Goal: Task Accomplishment & Management: Use online tool/utility

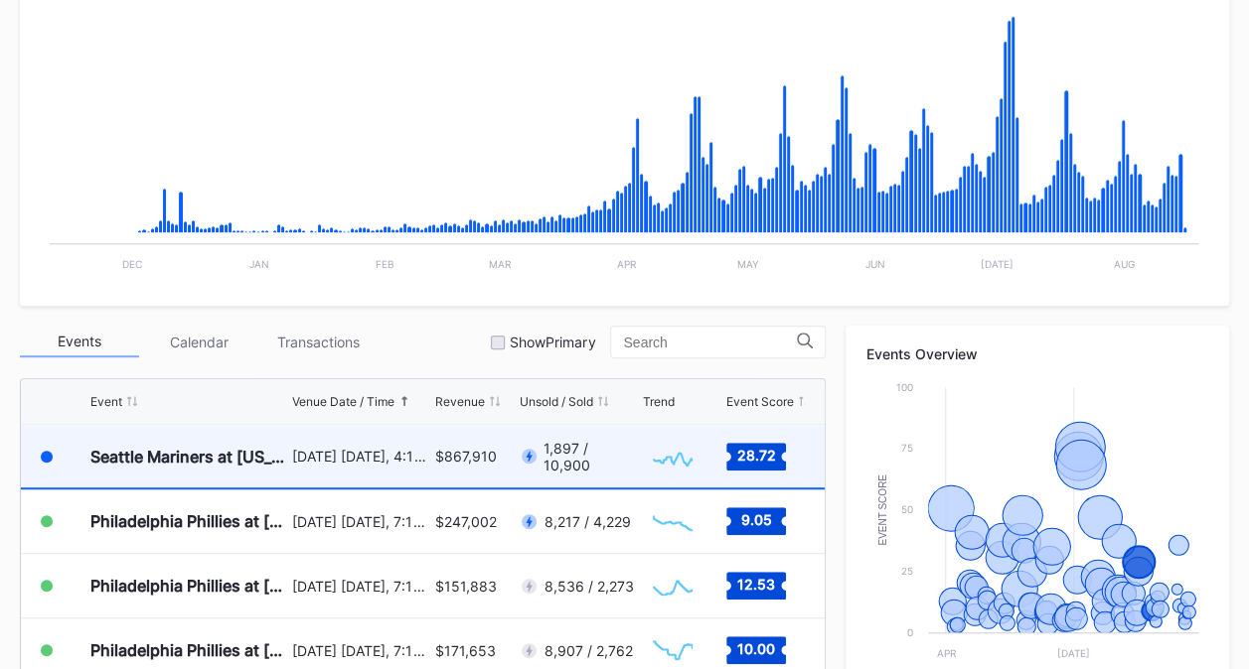
scroll to position [4067, 0]
click at [352, 467] on div "August 16 Saturday, 4:10PM" at bounding box center [361, 457] width 138 height 63
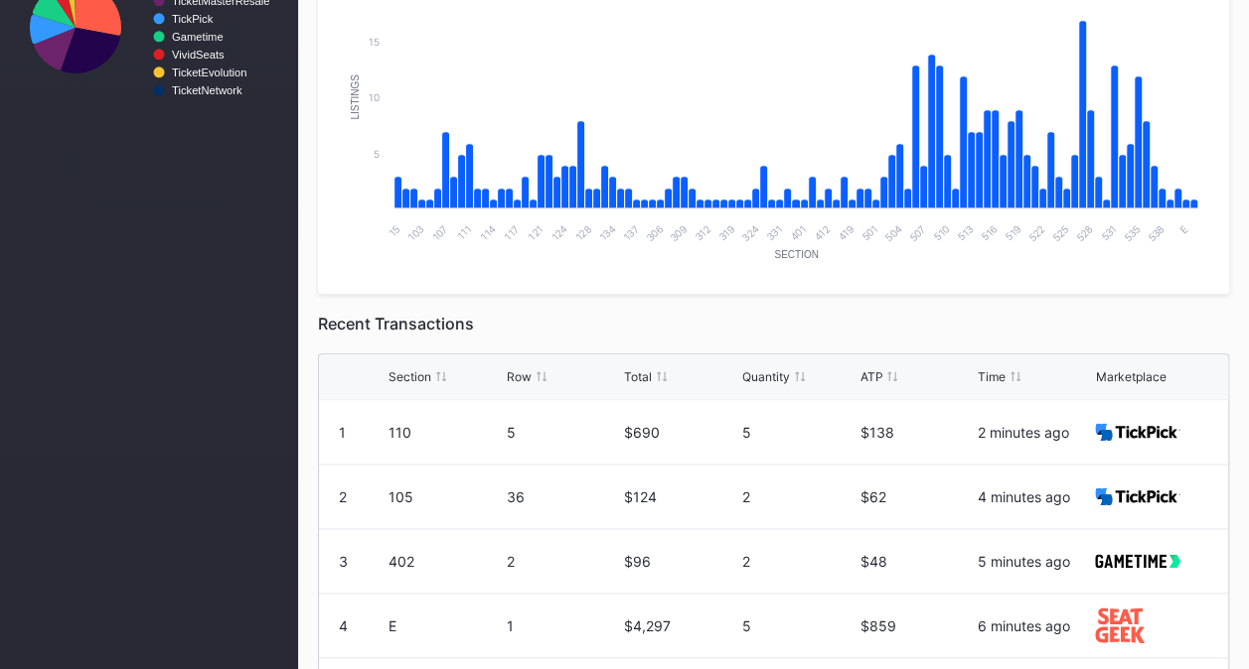
scroll to position [1091, 0]
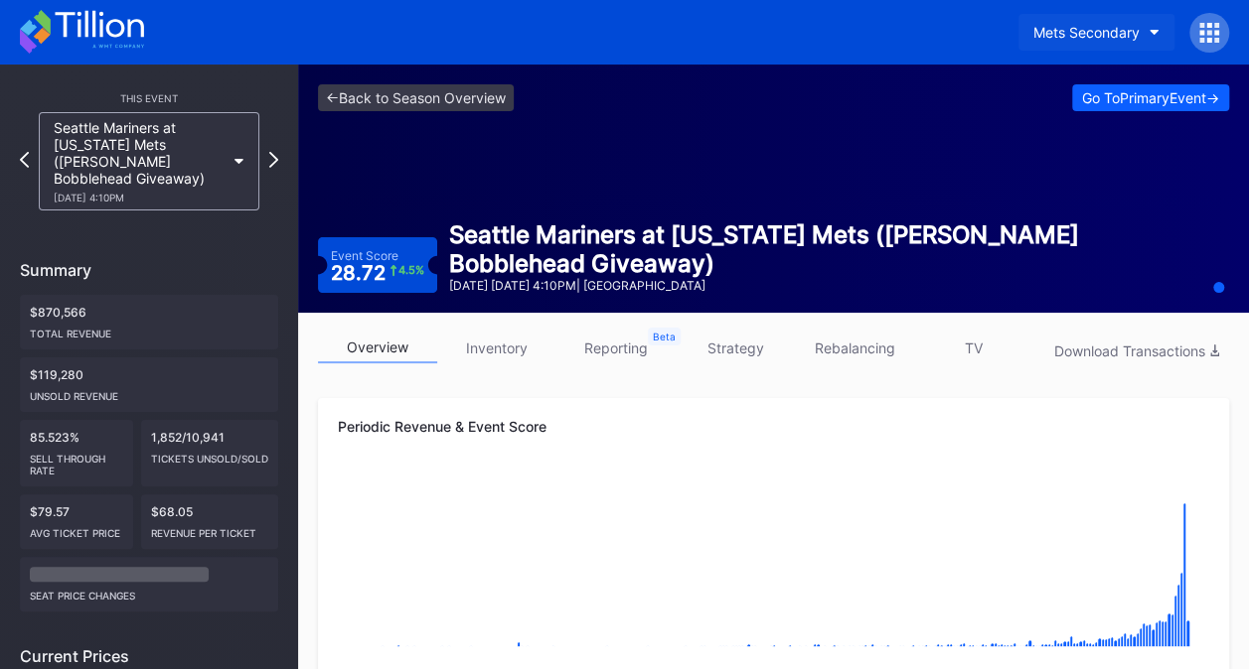
click at [1156, 31] on icon "button" at bounding box center [1154, 33] width 10 height 6
click at [1208, 13] on div at bounding box center [1209, 33] width 40 height 40
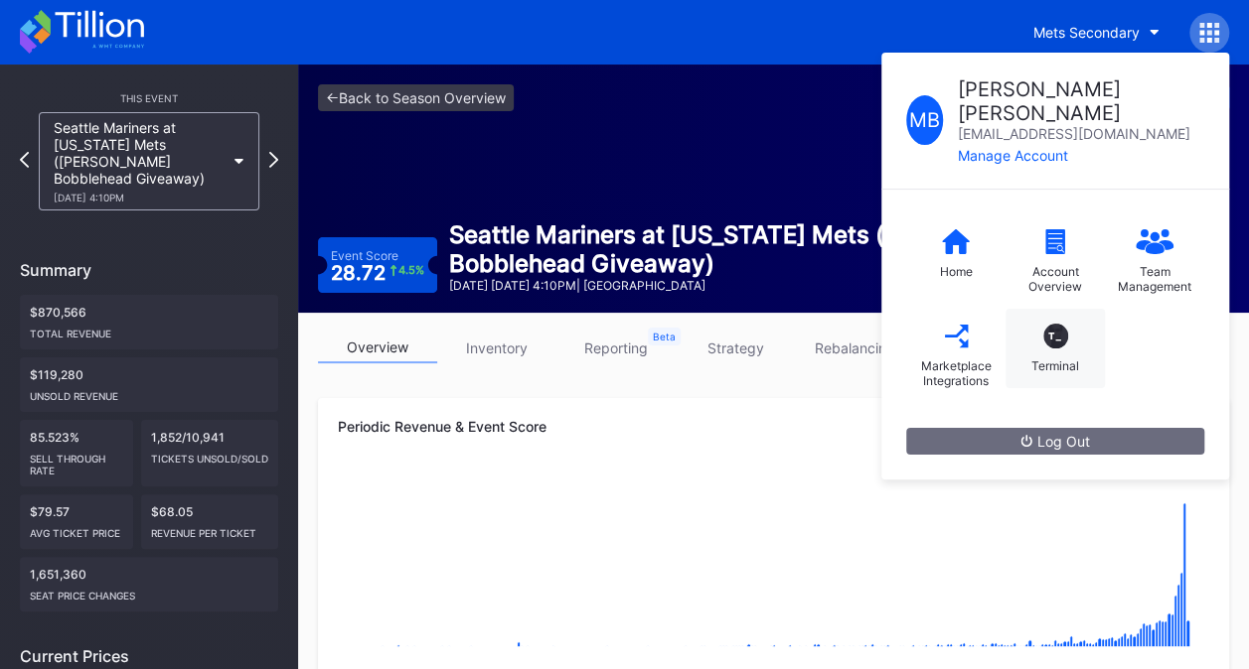
click at [1059, 309] on div "T_ Terminal" at bounding box center [1054, 348] width 99 height 79
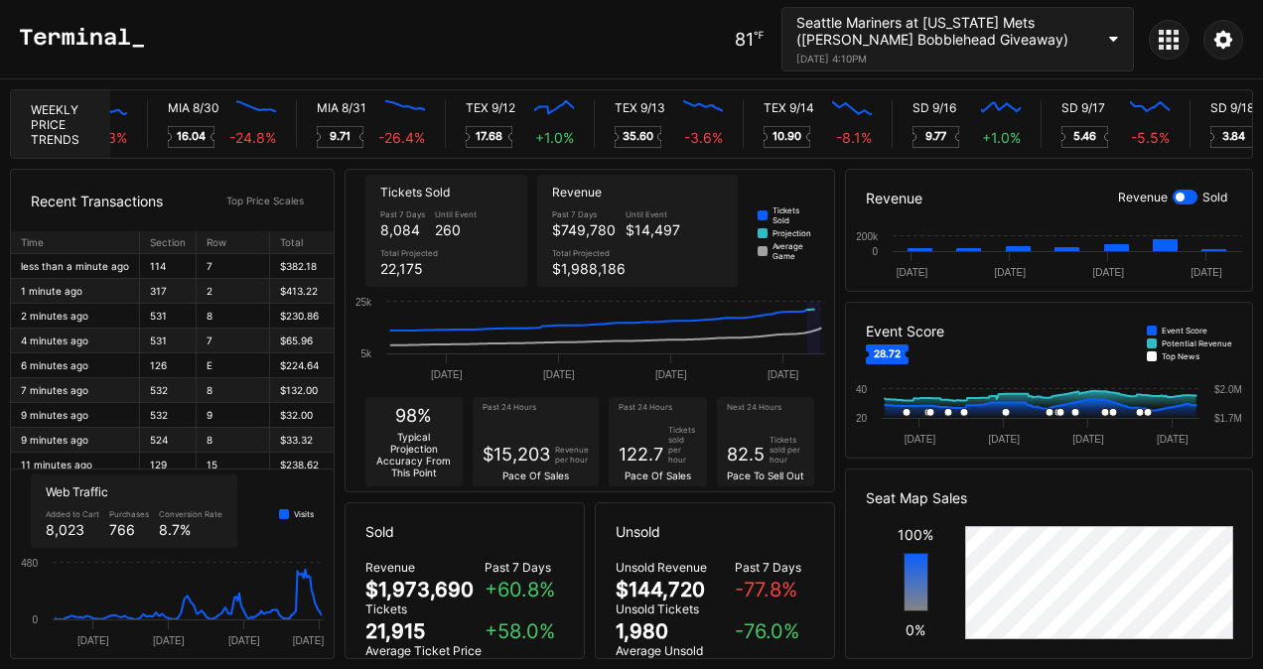
scroll to position [0, 10248]
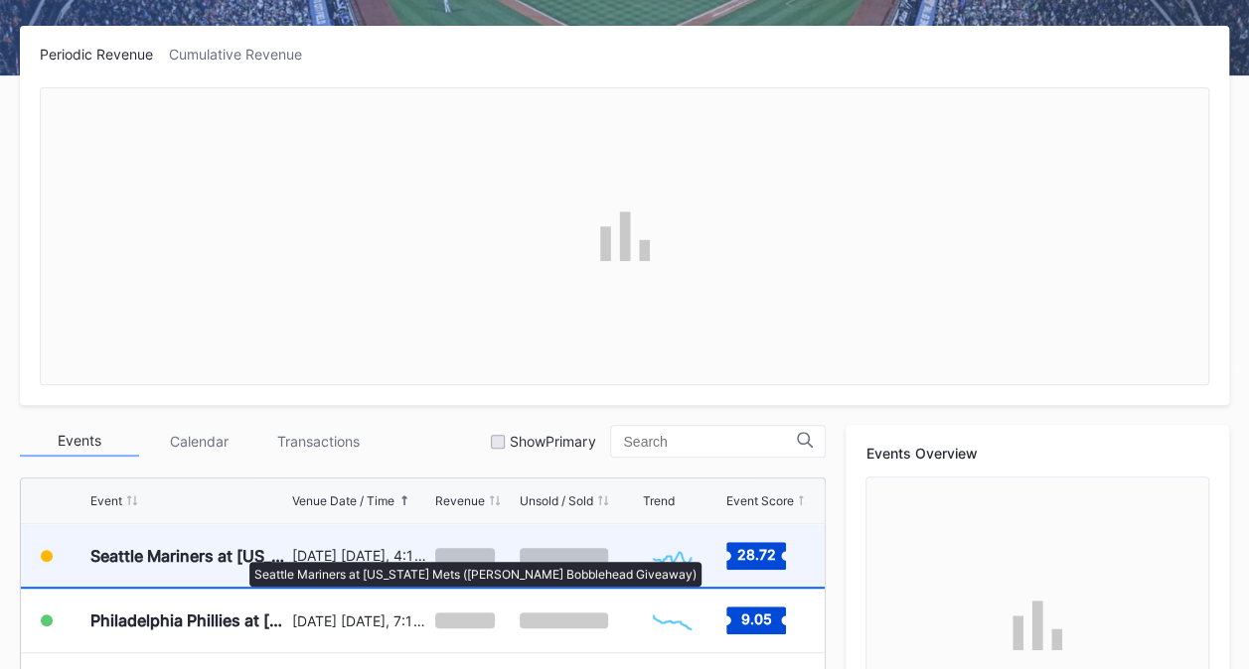
scroll to position [4067, 0]
click at [230, 554] on div "Seattle Mariners at [US_STATE] Mets ([PERSON_NAME] Bobblehead Giveaway)" at bounding box center [188, 557] width 197 height 20
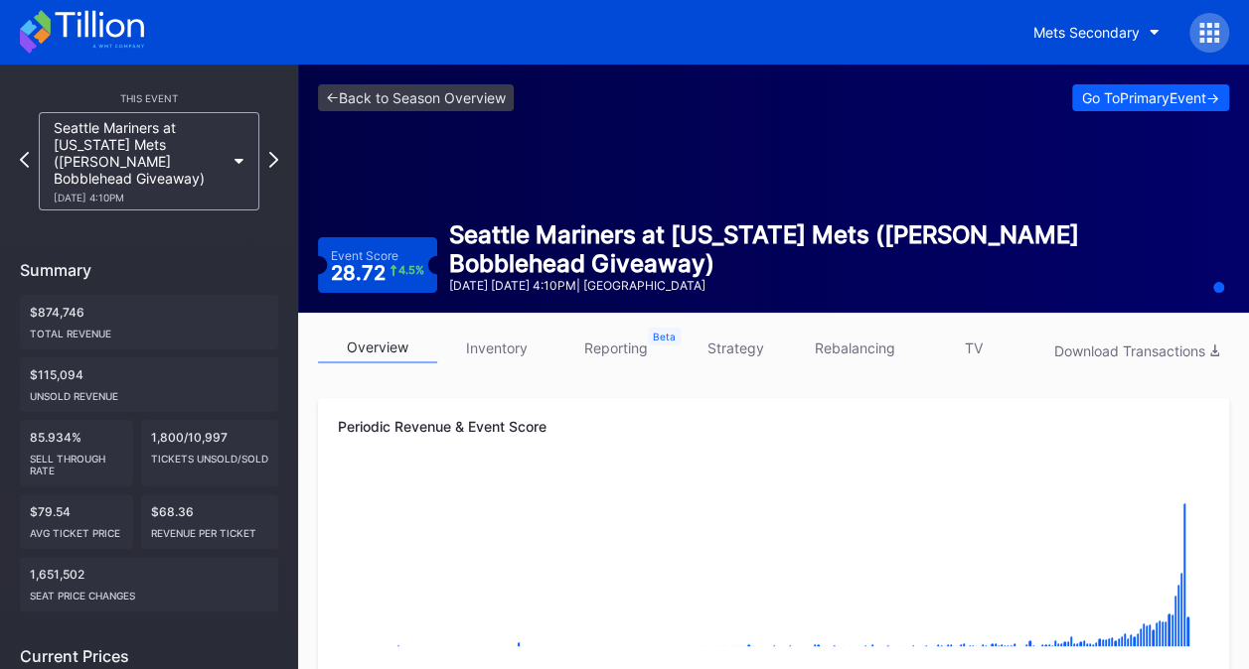
click at [976, 354] on link "TV" at bounding box center [973, 348] width 119 height 31
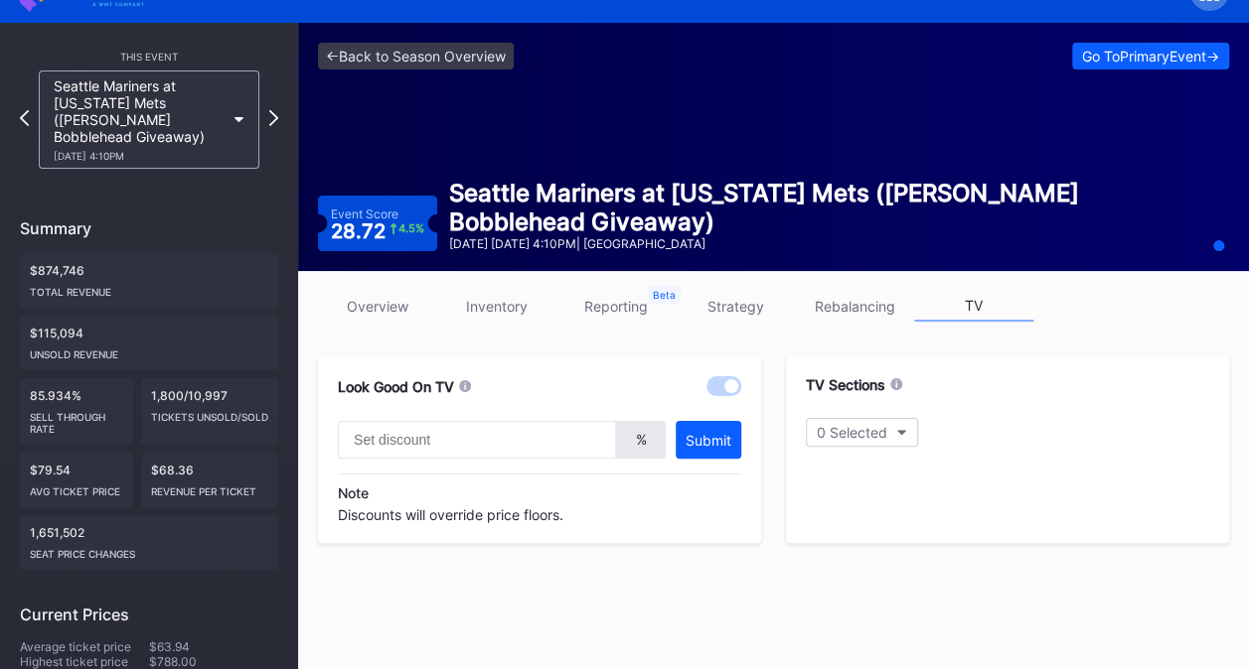
scroll to position [397, 0]
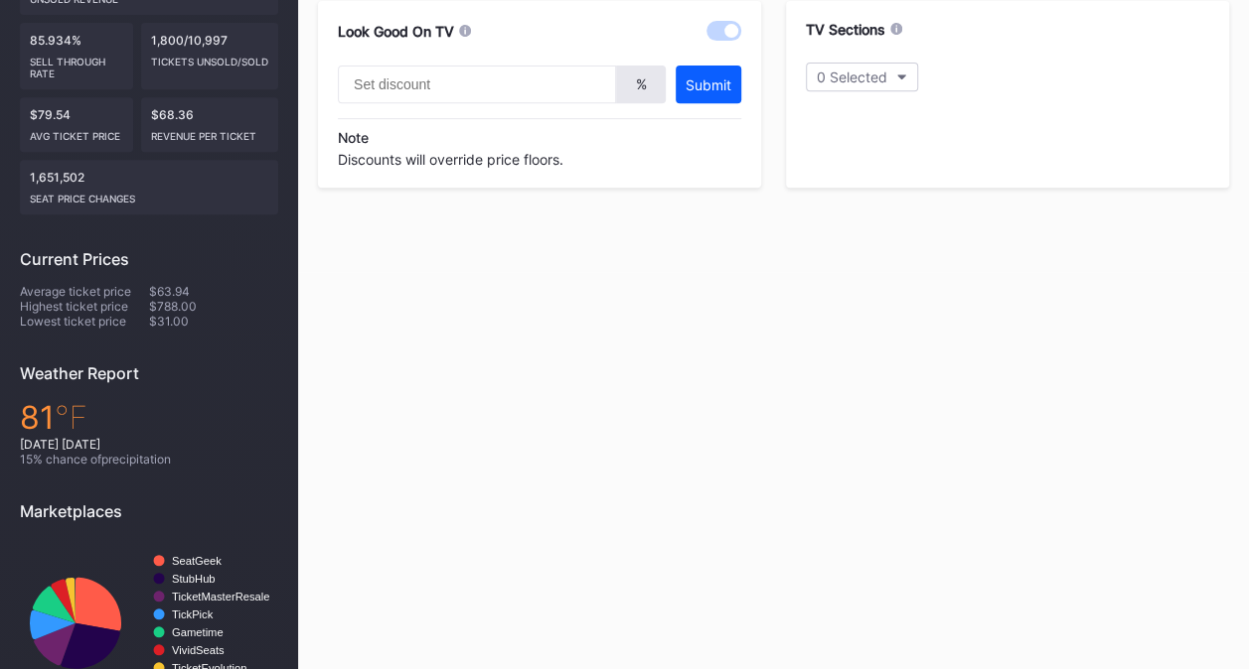
type input "20"
click at [862, 79] on div "1 Selected" at bounding box center [851, 77] width 69 height 17
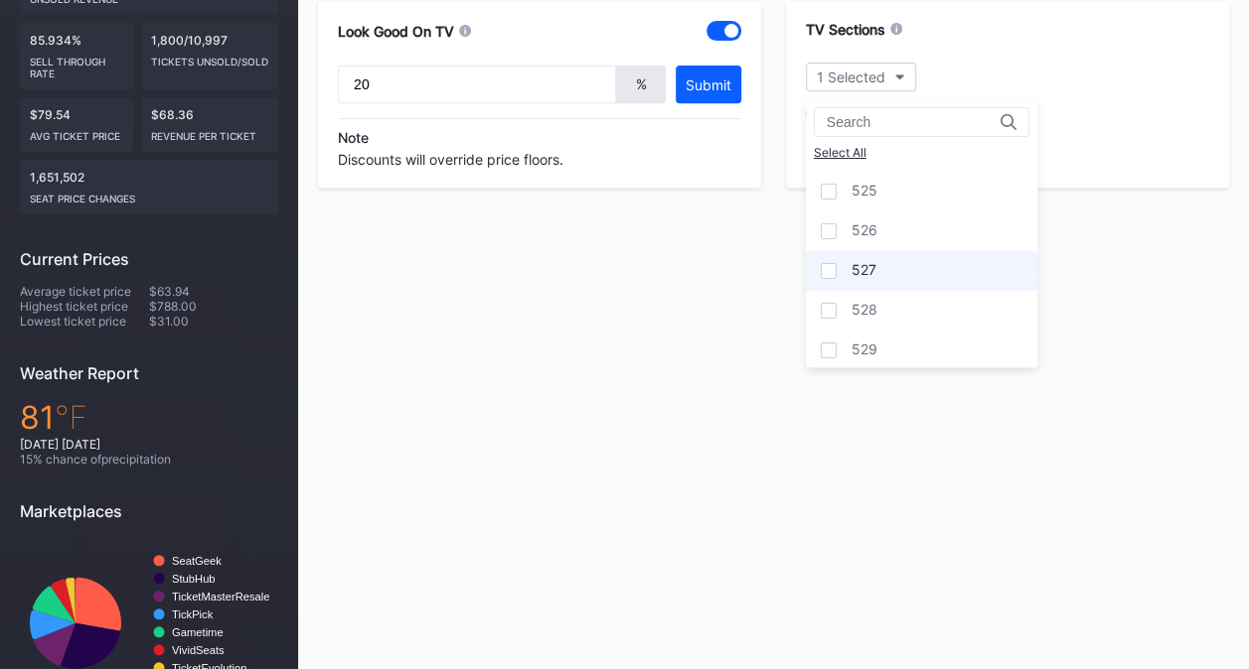
scroll to position [3278, 0]
click at [915, 267] on div "527" at bounding box center [921, 287] width 231 height 40
click at [1095, 459] on div "<- Back to Season Overview Go To Primary Event -> Event Score 28.72 4.5 % Seatt…" at bounding box center [773, 198] width 951 height 1063
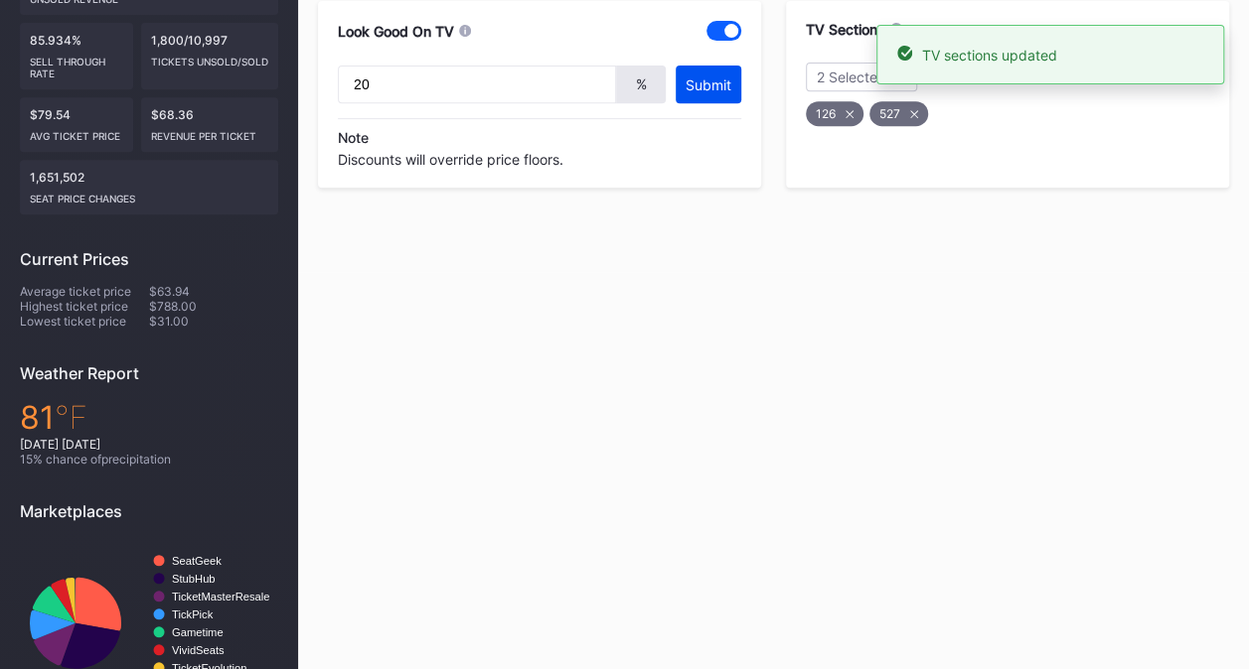
click at [701, 87] on div "Submit" at bounding box center [708, 84] width 46 height 17
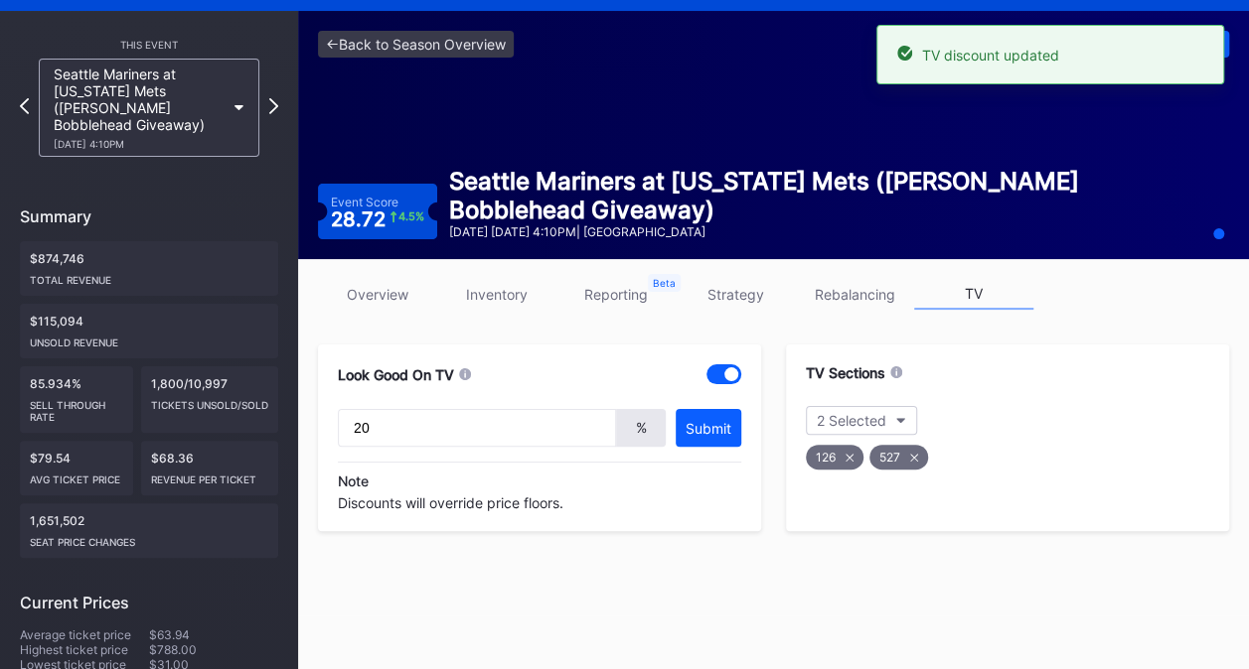
scroll to position [0, 0]
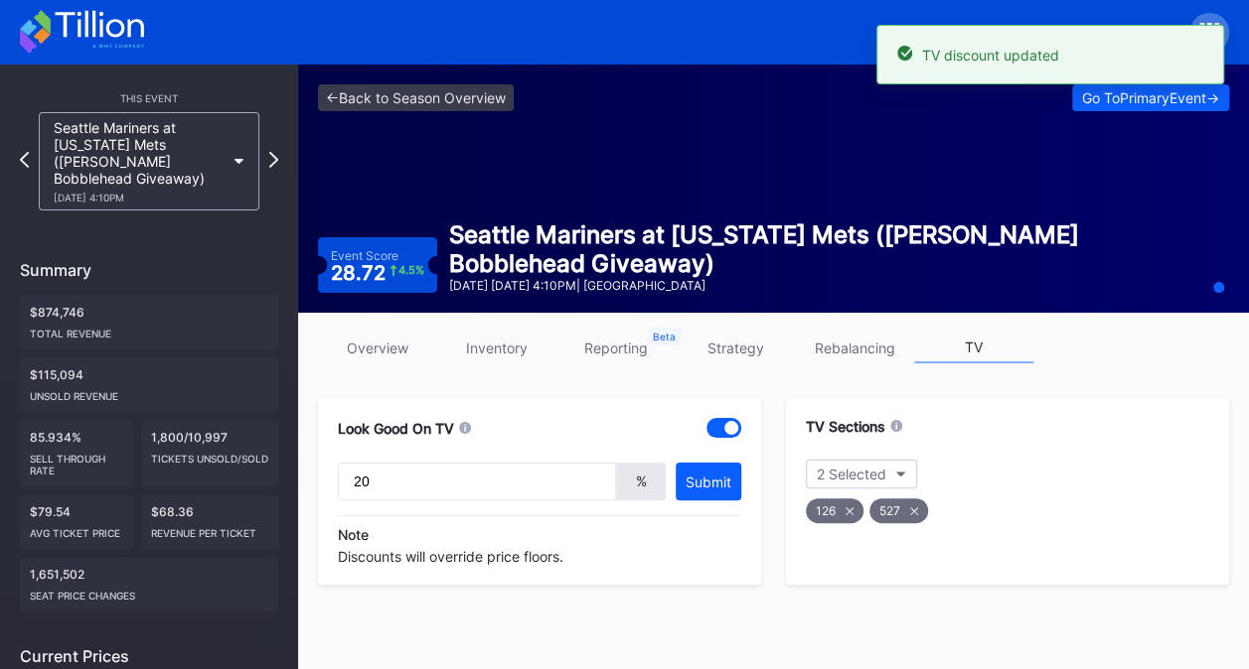
click at [382, 350] on link "overview" at bounding box center [377, 348] width 119 height 31
